Goal: Information Seeking & Learning: Learn about a topic

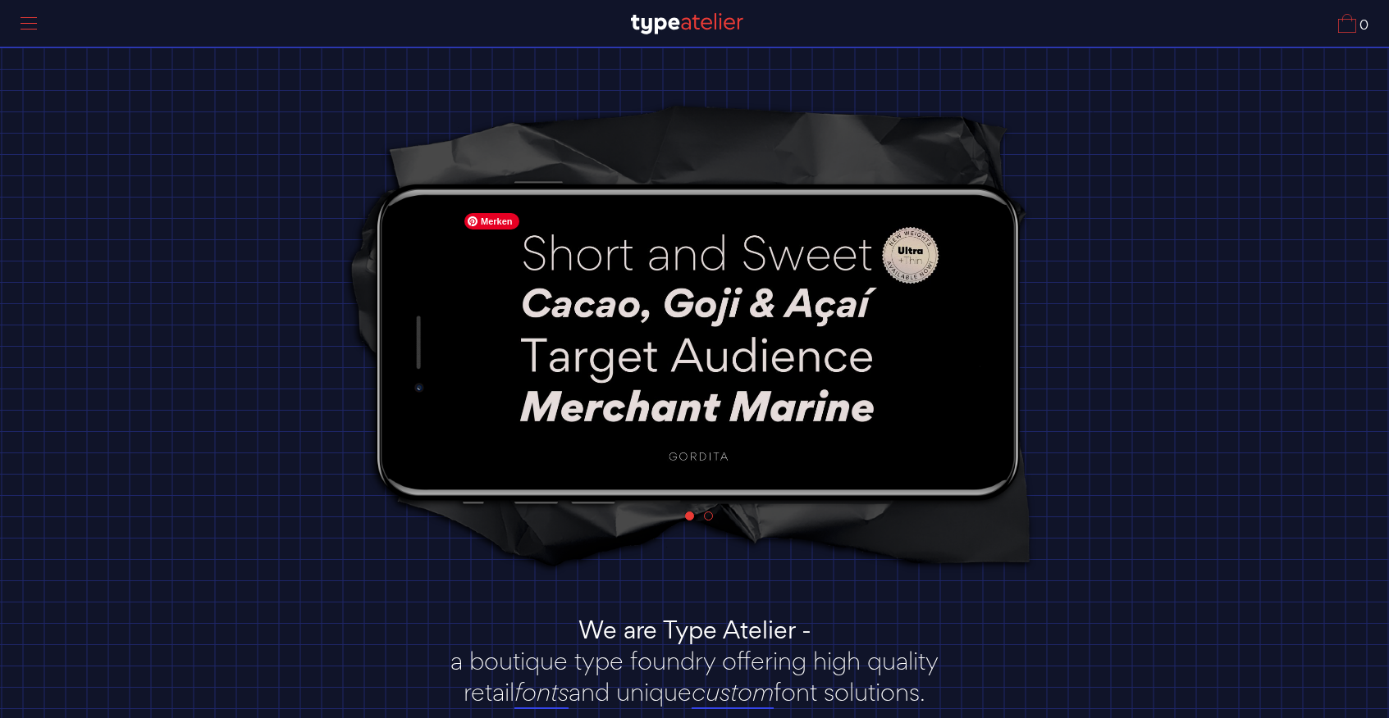
click at [691, 453] on img at bounding box center [698, 341] width 485 height 272
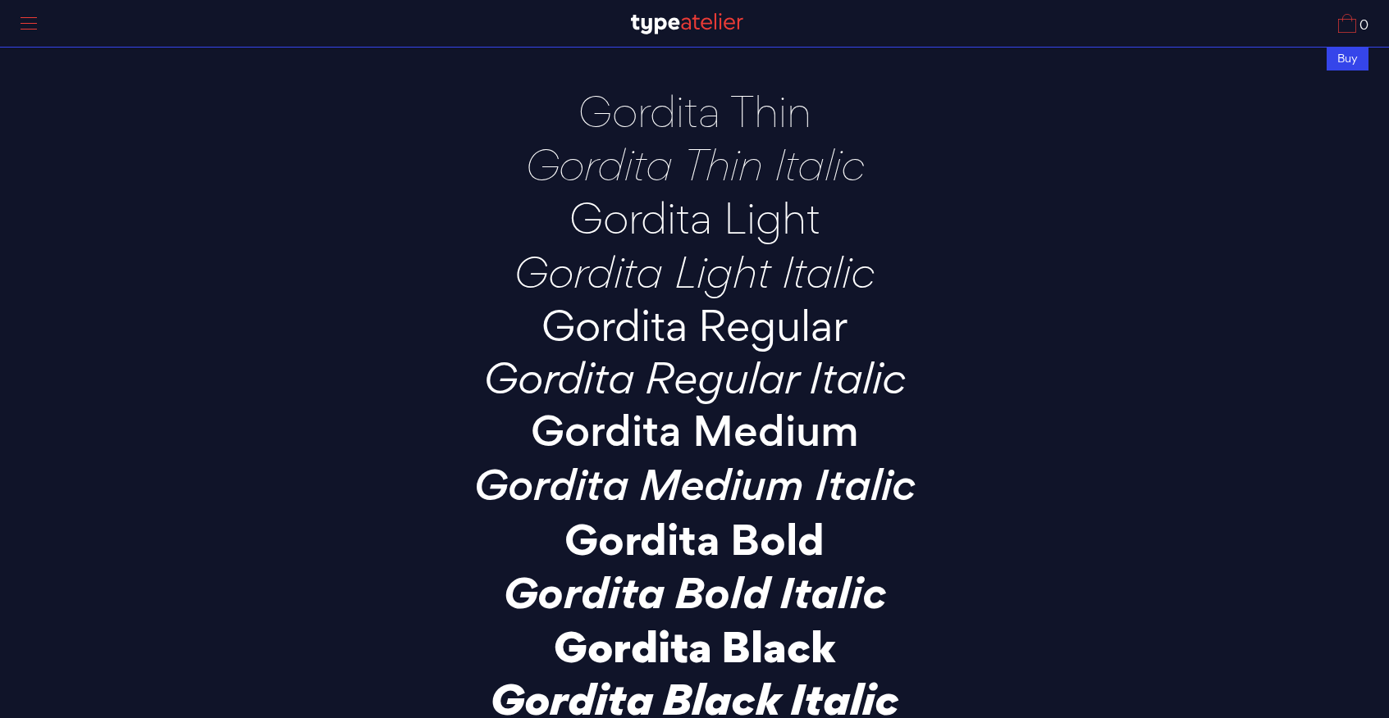
click at [662, 27] on img at bounding box center [687, 23] width 112 height 21
click at [661, 21] on img at bounding box center [687, 23] width 112 height 21
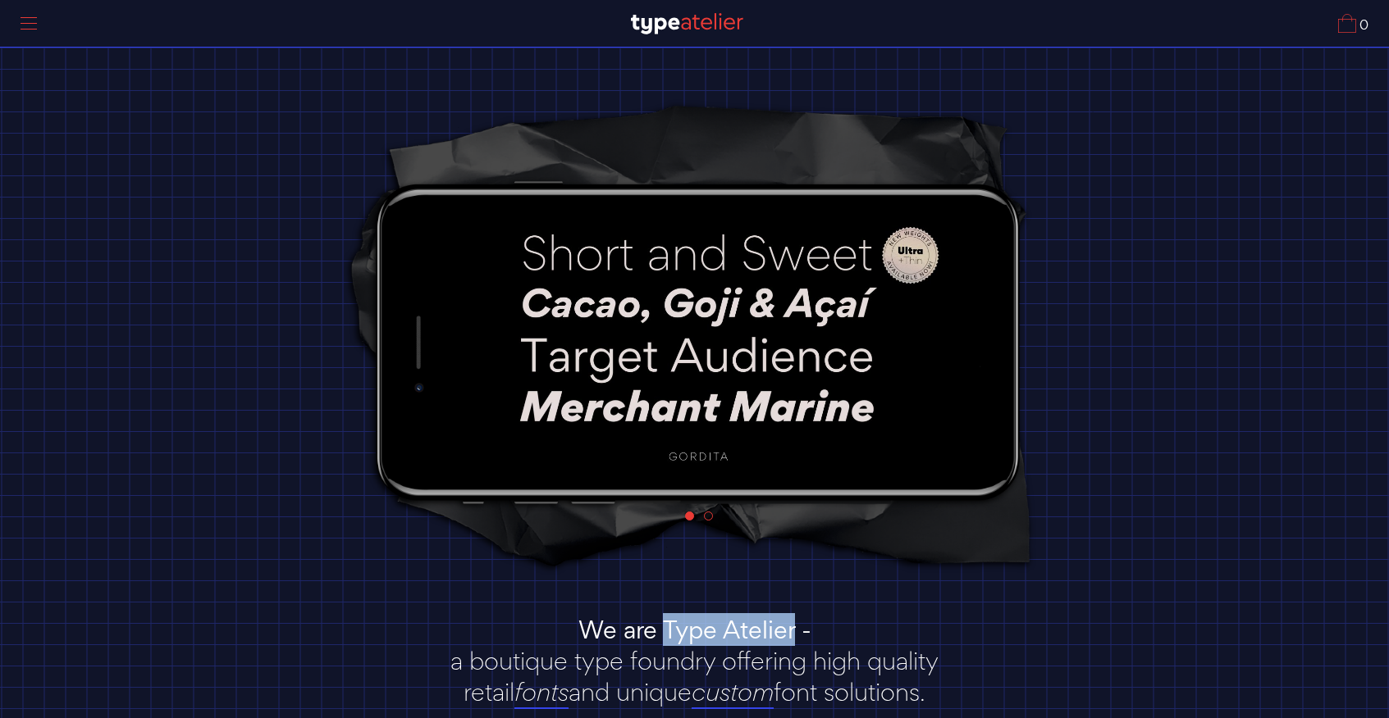
drag, startPoint x: 792, startPoint y: 629, endPoint x: 668, endPoint y: 628, distance: 123.8
click at [668, 628] on strong "We are Type Atelier -" at bounding box center [694, 629] width 233 height 33
copy strong "Type Atelier"
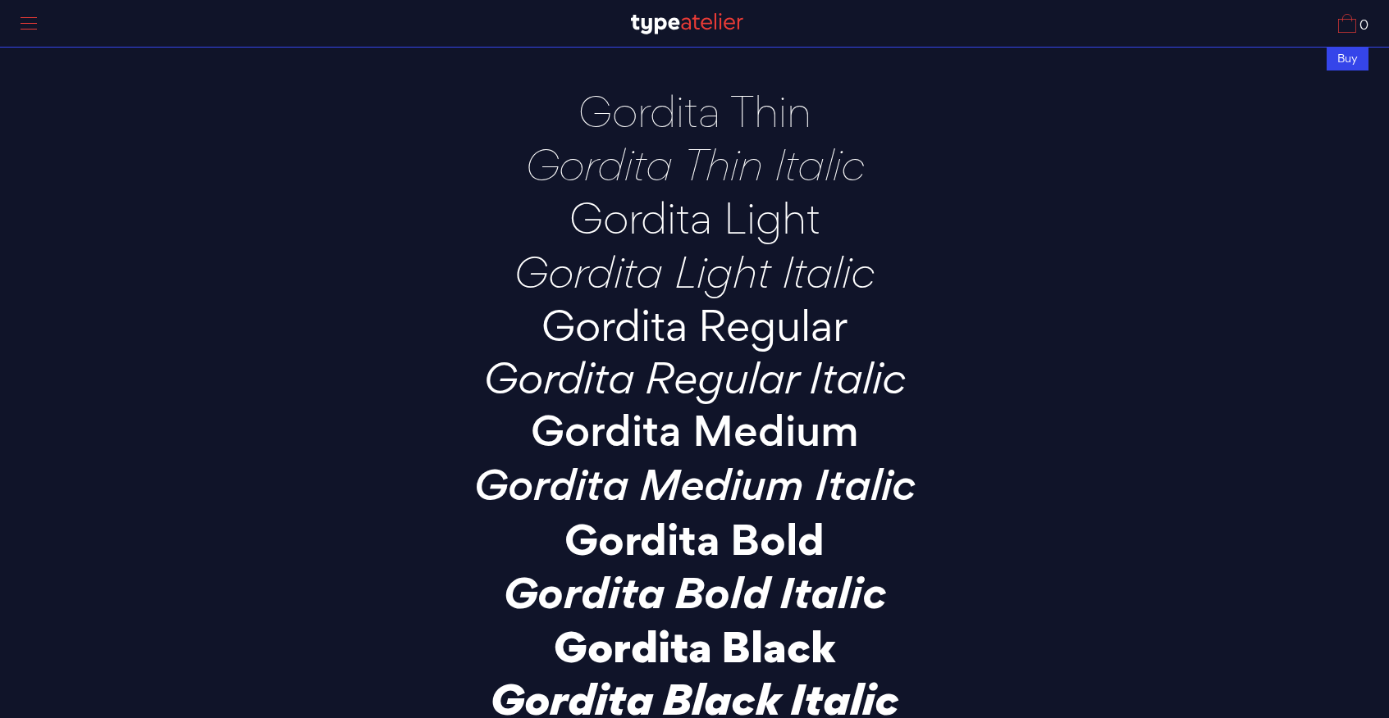
click at [711, 26] on img at bounding box center [687, 23] width 112 height 21
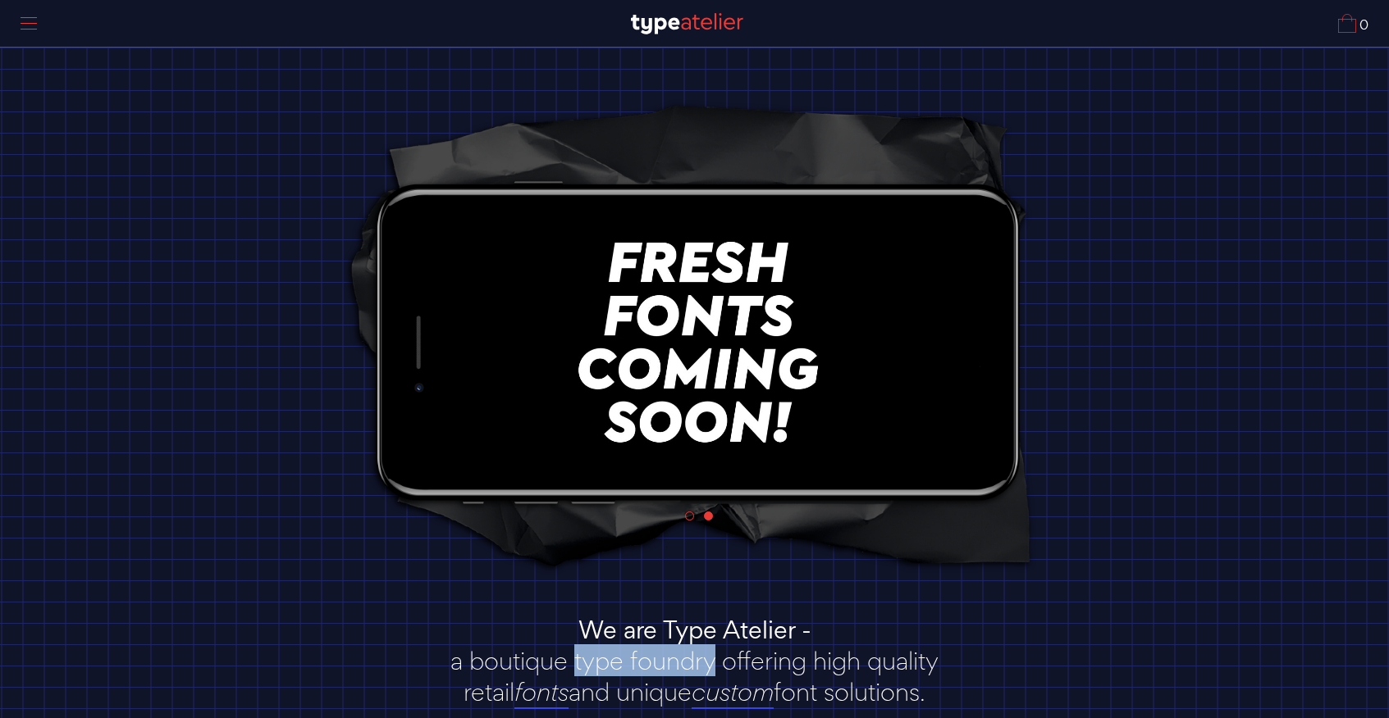
drag, startPoint x: 717, startPoint y: 659, endPoint x: 576, endPoint y: 663, distance: 141.1
click at [576, 663] on p "a boutique type foundry offering high quality retail fonts and unique custom fo…" at bounding box center [694, 676] width 533 height 62
copy p "type foundry"
